Goal: Navigation & Orientation: Find specific page/section

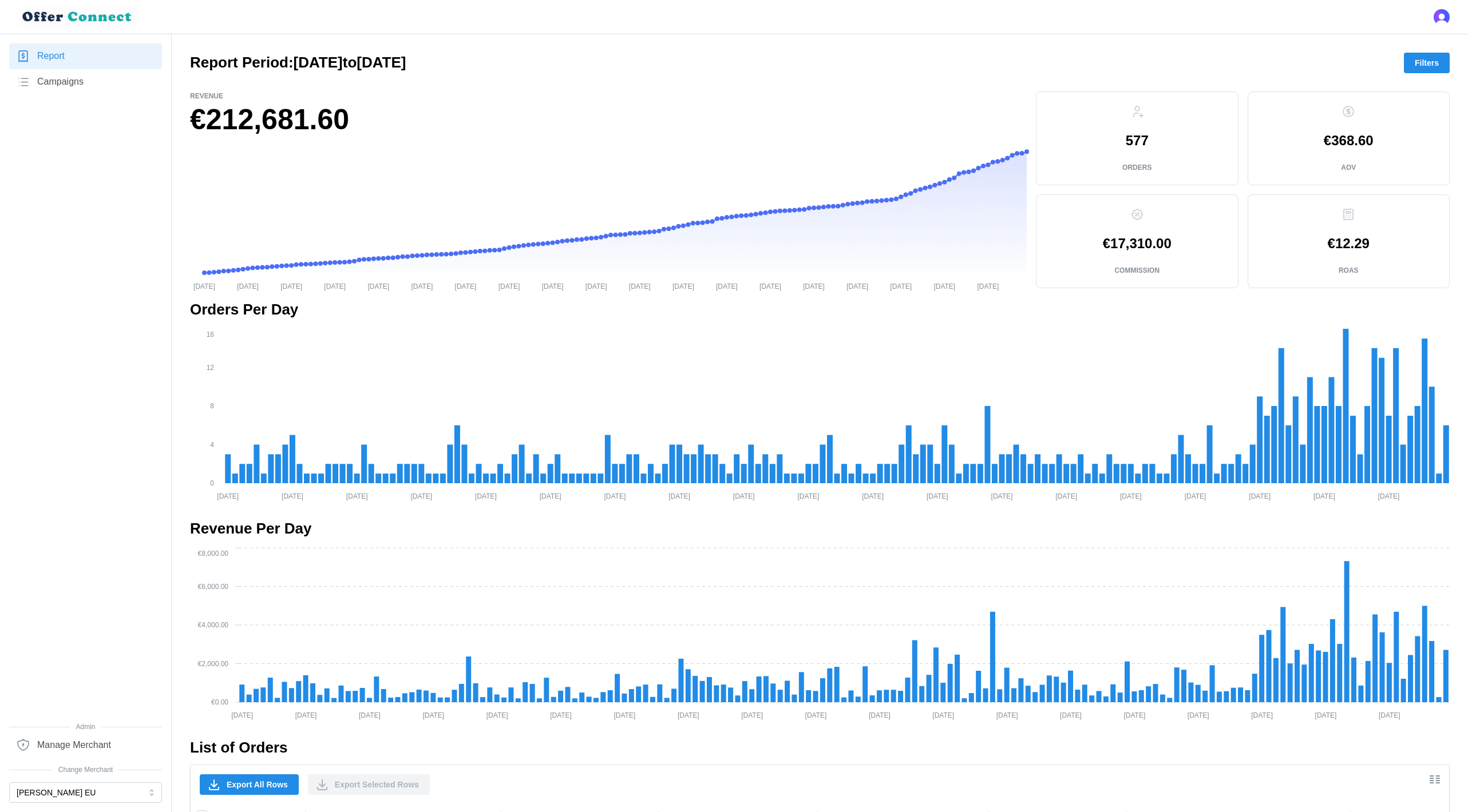
scroll to position [613, 0]
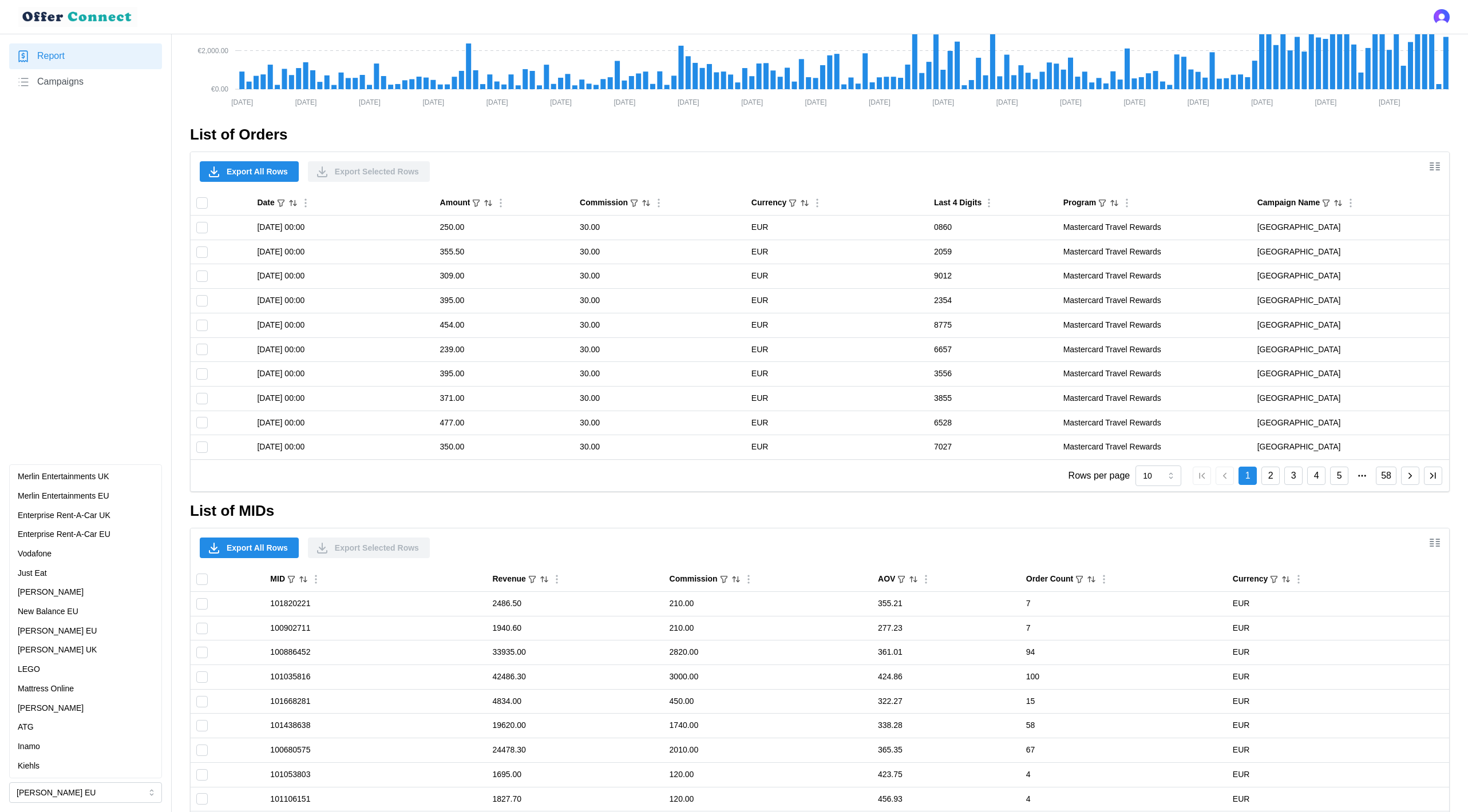
click at [48, 558] on p "Vodafone" at bounding box center [35, 554] width 34 height 13
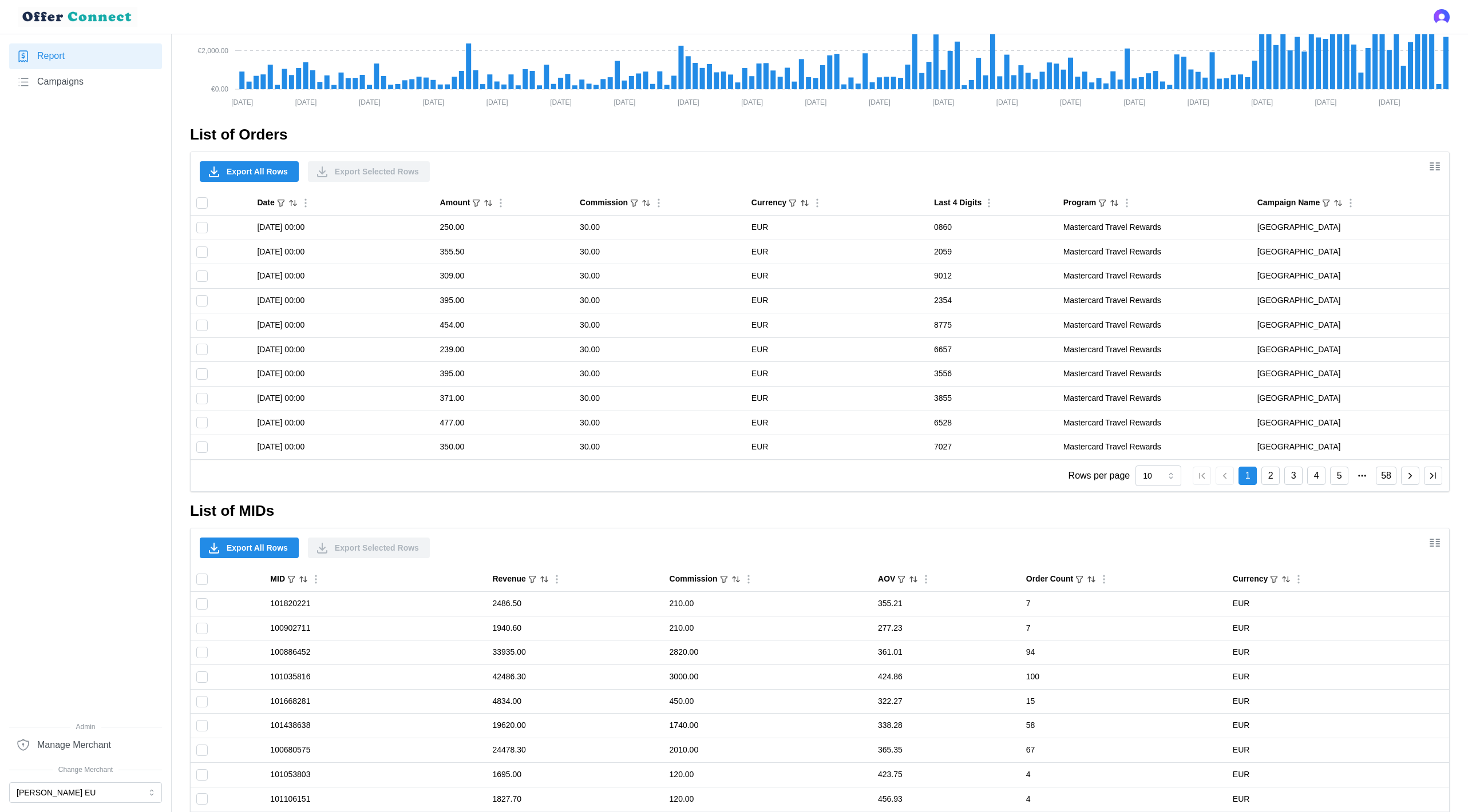
scroll to position [0, 0]
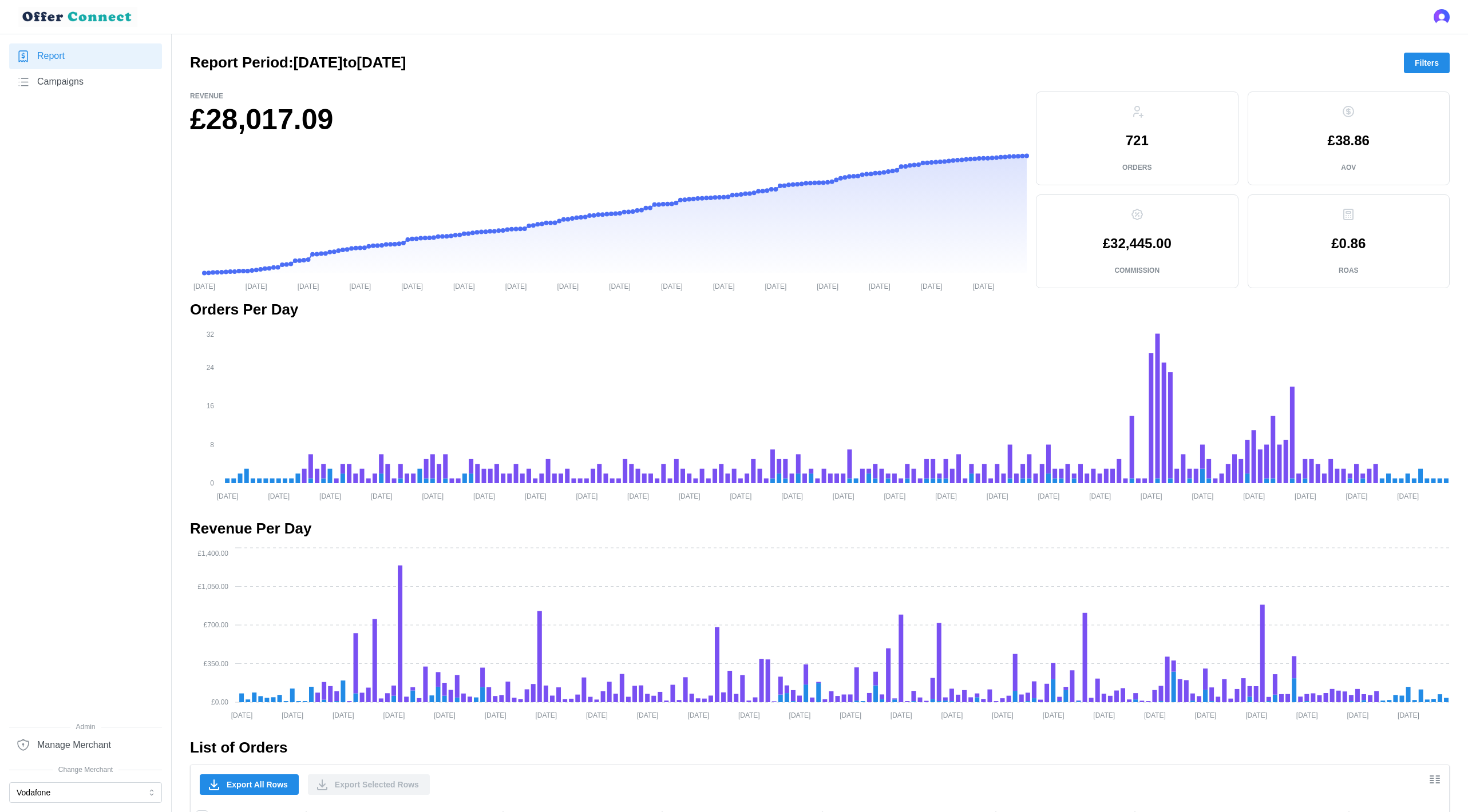
click at [76, 78] on span "Campaigns" at bounding box center [61, 82] width 47 height 14
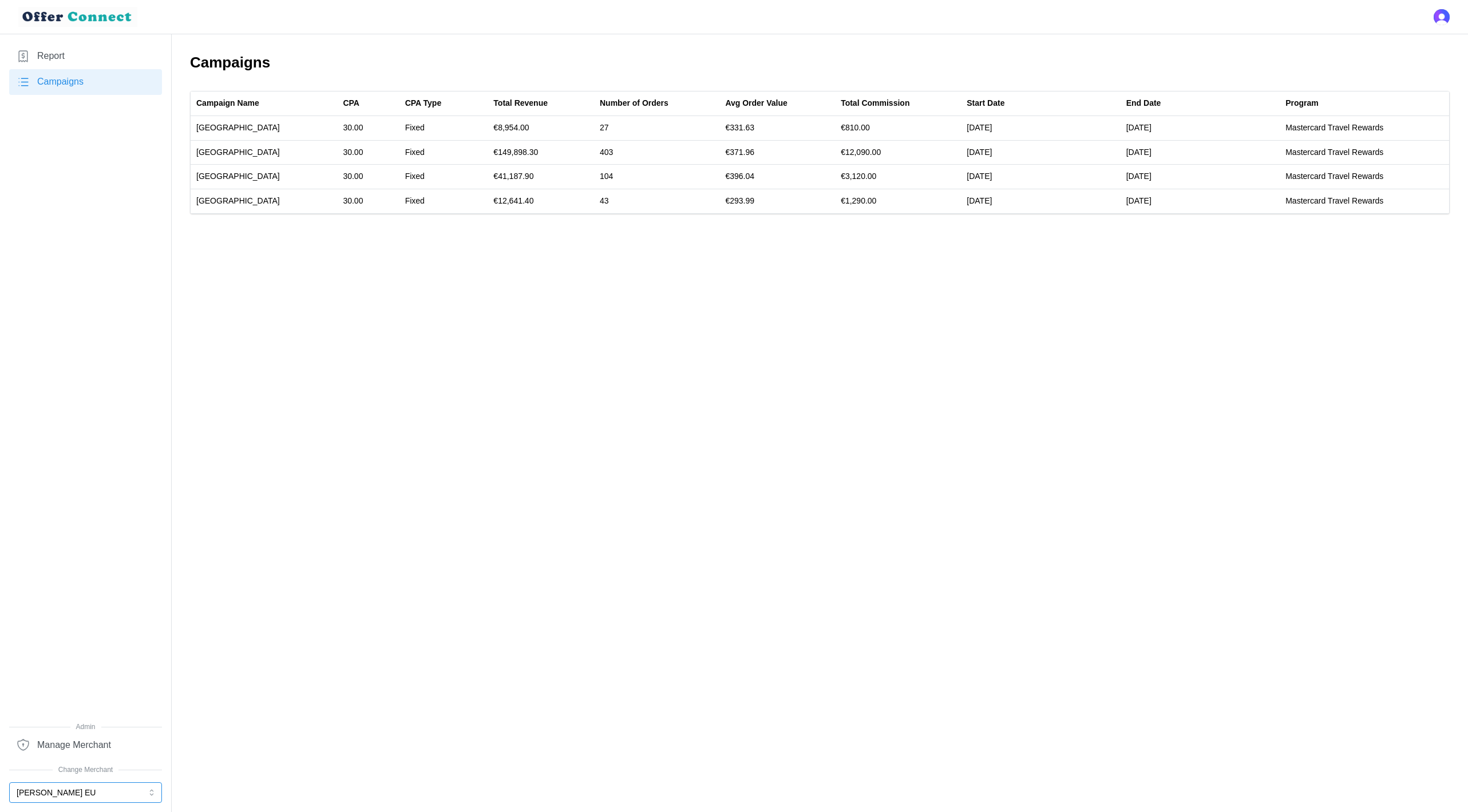
click at [72, 793] on button "[PERSON_NAME] EU" at bounding box center [85, 792] width 152 height 20
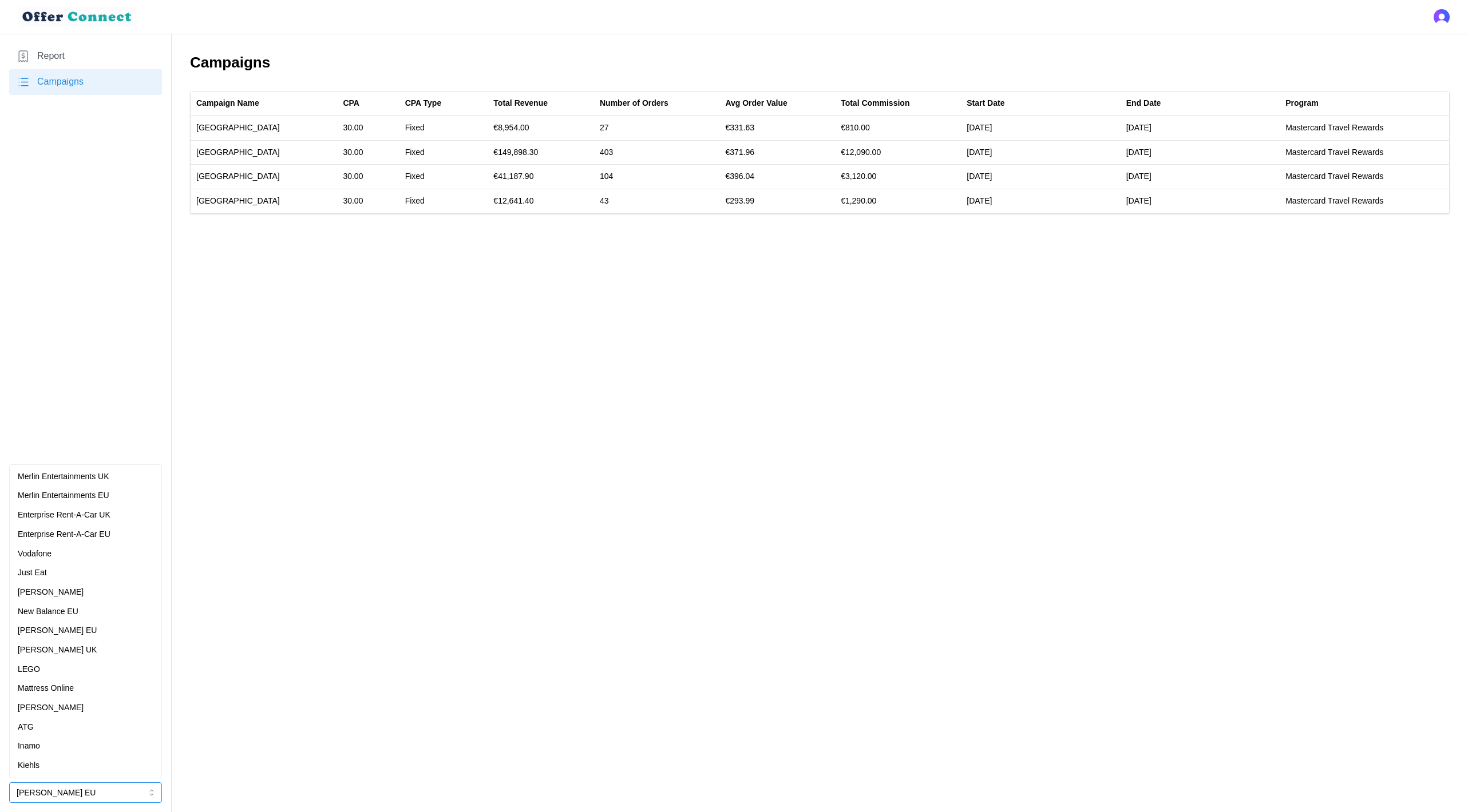
click at [67, 684] on p "Mattress Online" at bounding box center [46, 688] width 56 height 13
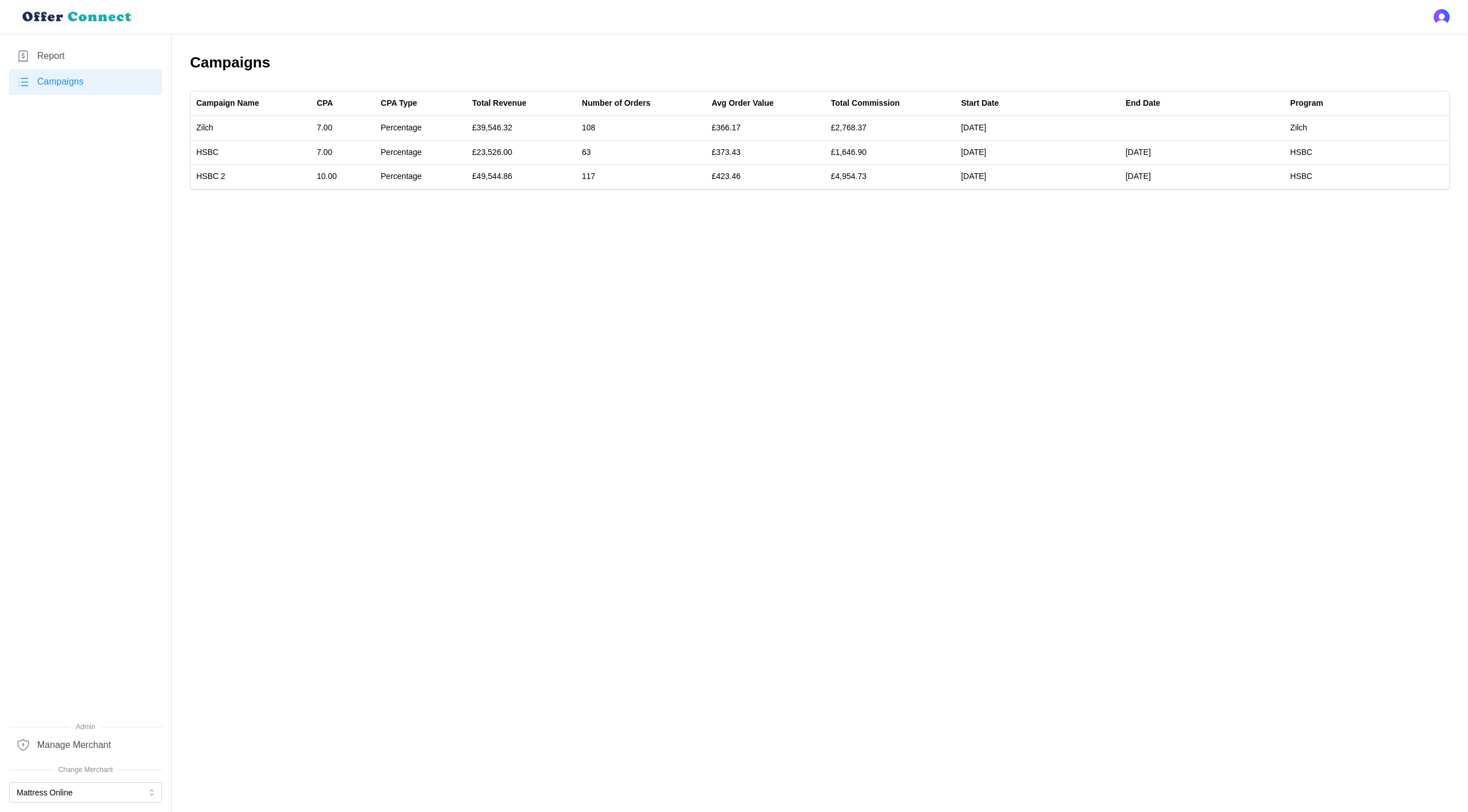
click at [60, 61] on span "Report" at bounding box center [51, 56] width 28 height 14
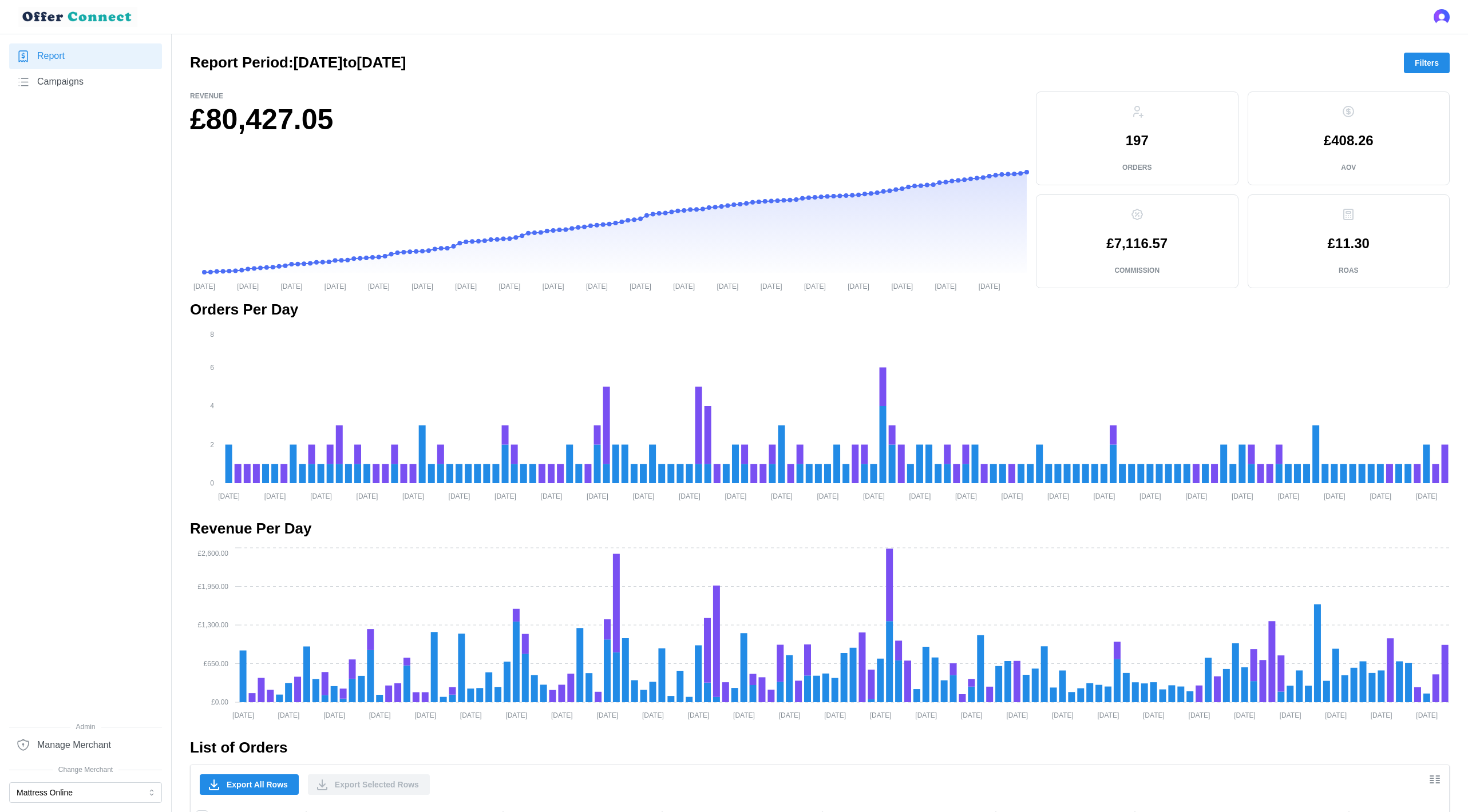
click at [80, 78] on span "Campaigns" at bounding box center [61, 82] width 47 height 14
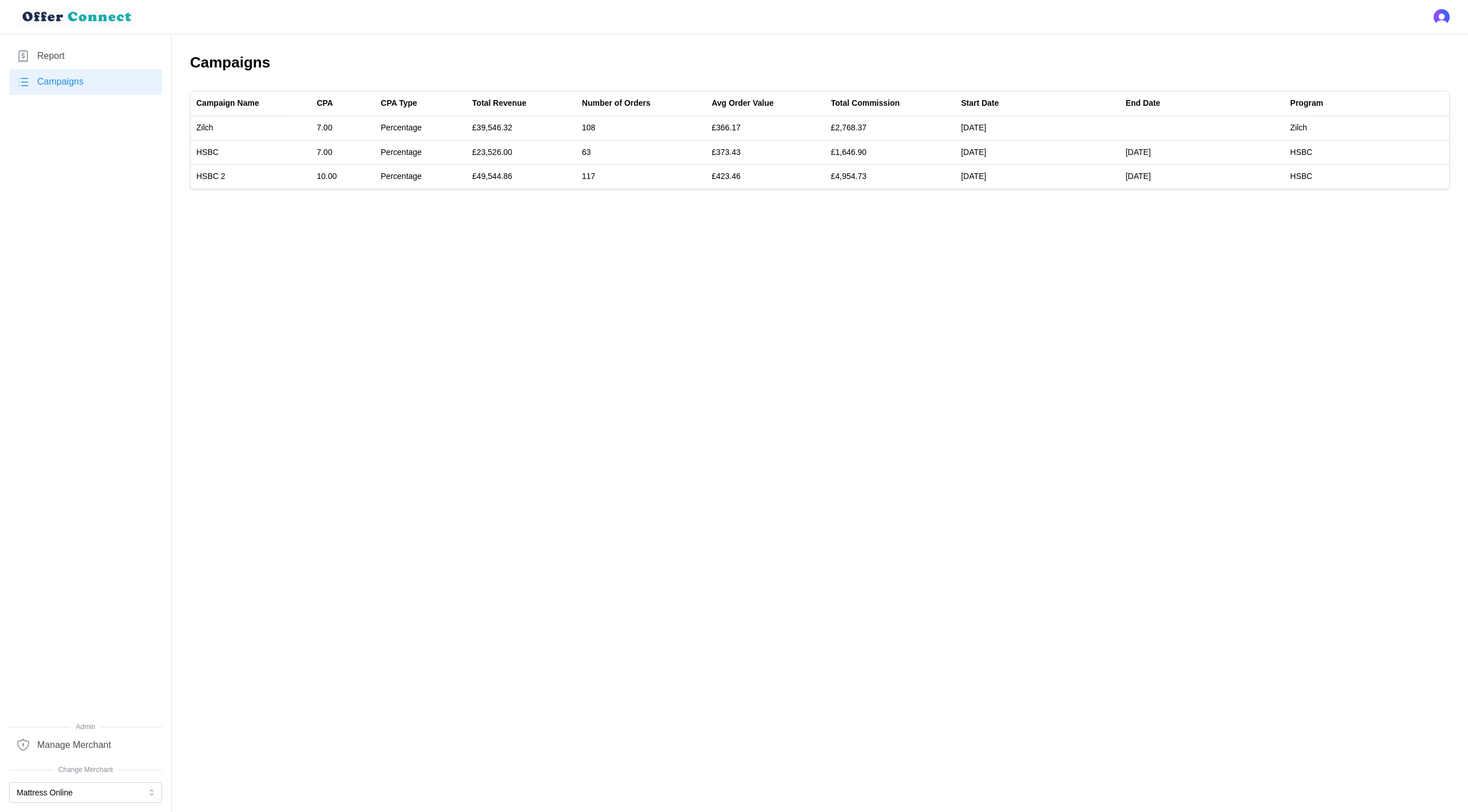
click at [95, 44] on link "Report" at bounding box center [85, 56] width 152 height 26
